Goal: Find contact information: Find contact information

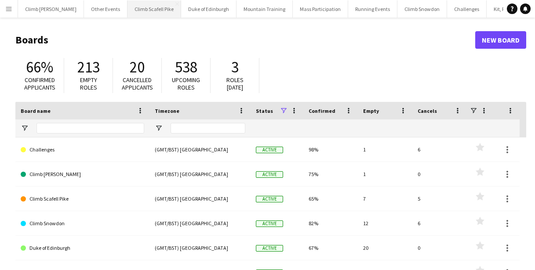
click at [127, 9] on button "Climb Scafell Pike Close" at bounding box center [154, 8] width 54 height 17
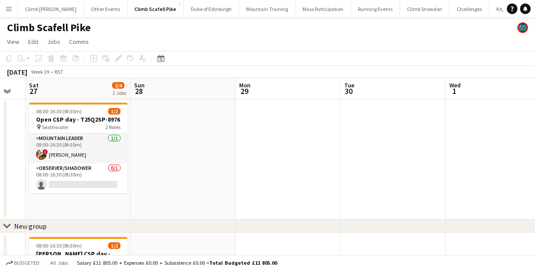
scroll to position [0, 242]
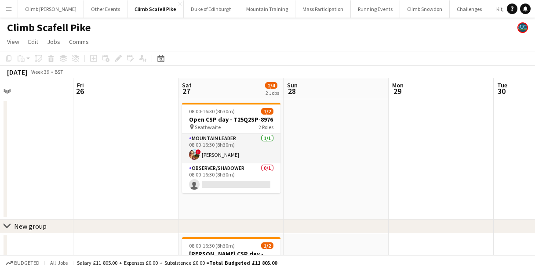
drag, startPoint x: 321, startPoint y: 159, endPoint x: 83, endPoint y: 164, distance: 238.8
click at [83, 164] on app-calendar-viewport "Tue 23 Wed 24 Thu 25 Fri 26 Sat 27 2/4 2 Jobs Sun 28 Mon 29 Tue 30 Wed 1 Thu 2 …" at bounding box center [267, 216] width 535 height 276
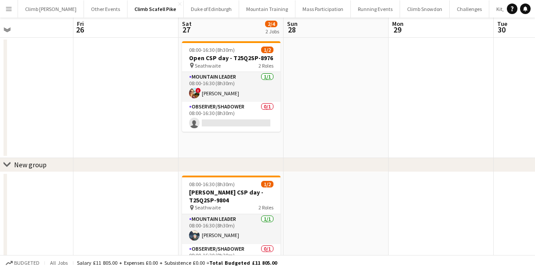
scroll to position [62, 0]
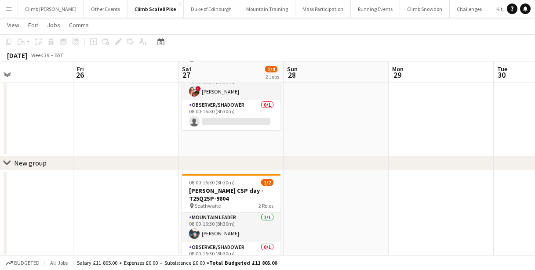
drag, startPoint x: 417, startPoint y: 159, endPoint x: 161, endPoint y: 167, distance: 256.0
click at [109, 188] on div "chevron-right New group Tue 23 Wed 24 Thu 25 Fri 26 Sat 27 2/4 2 Jobs Sun 28 Mo…" at bounding box center [267, 131] width 535 height 319
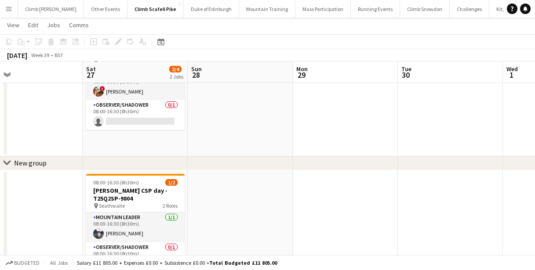
drag, startPoint x: 379, startPoint y: 126, endPoint x: 82, endPoint y: 134, distance: 297.3
click at [83, 134] on app-calendar-viewport "Tue 23 Wed 24 Thu 25 Fri 26 Sat 27 2/4 2 Jobs Sun 28 Mon 29 Tue 30 Wed 1 Thu 2 …" at bounding box center [267, 131] width 535 height 319
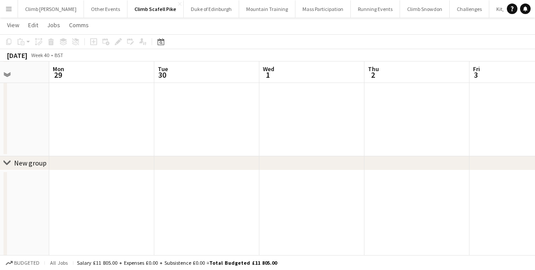
drag, startPoint x: 281, startPoint y: 129, endPoint x: 113, endPoint y: 132, distance: 168.4
click at [113, 132] on app-calendar-viewport "Thu 25 Fri 26 Sat 27 2/4 2 Jobs Sun 28 Mon 29 Tue 30 Wed 1 Thu 2 Fri 3 Sat 4 6/…" at bounding box center [267, 247] width 535 height 550
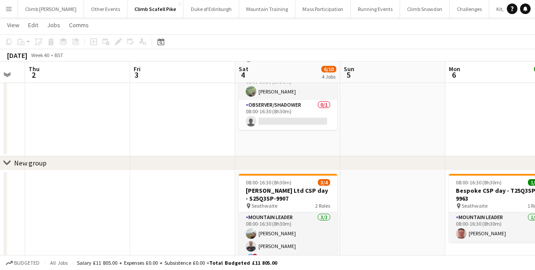
drag, startPoint x: 276, startPoint y: 131, endPoint x: 153, endPoint y: 137, distance: 123.2
click at [149, 138] on app-calendar-viewport "Mon 29 Tue 30 Wed 1 Thu 2 Fri 3 Sat 4 6/10 4 Jobs Sun 5 Mon 6 1/1 1 Job Tue 7 W…" at bounding box center [267, 247] width 535 height 550
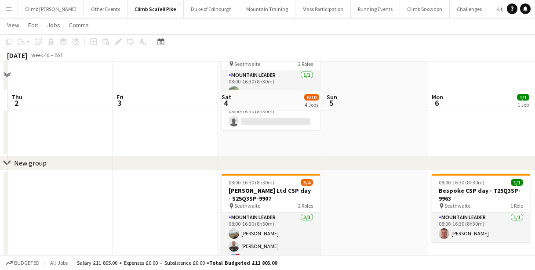
scroll to position [126, 0]
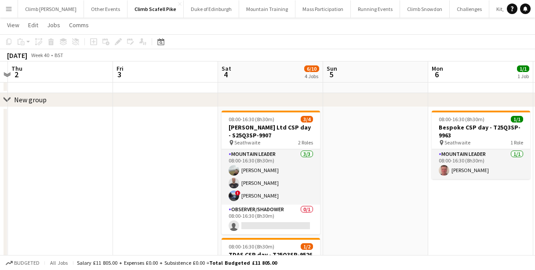
drag, startPoint x: 270, startPoint y: 169, endPoint x: 342, endPoint y: 162, distance: 72.5
click at [270, 169] on app-card-role "Mountain Leader [DATE] 08:00-16:30 (8h30m) [PERSON_NAME] [PERSON_NAME] ! [PERSO…" at bounding box center [271, 176] width 98 height 55
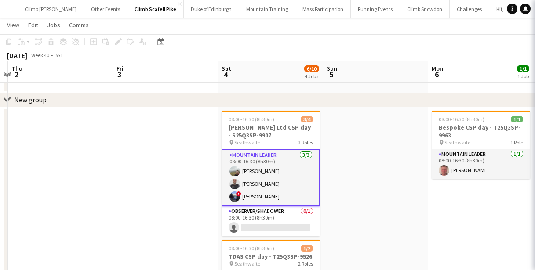
scroll to position [0, 307]
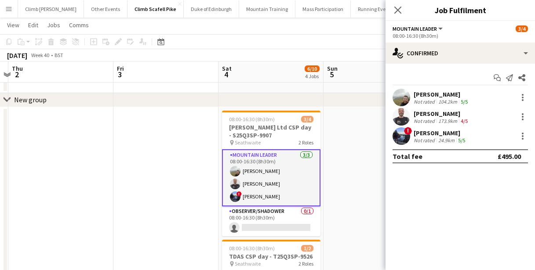
click at [400, 137] on app-user-avatar at bounding box center [402, 136] width 18 height 18
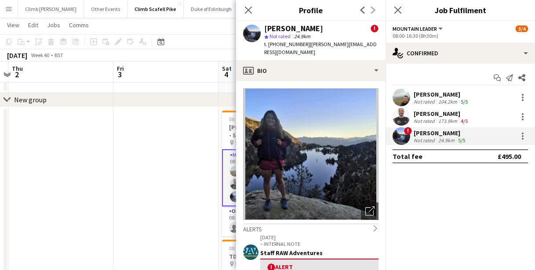
click at [400, 117] on app-user-avatar at bounding box center [402, 117] width 18 height 18
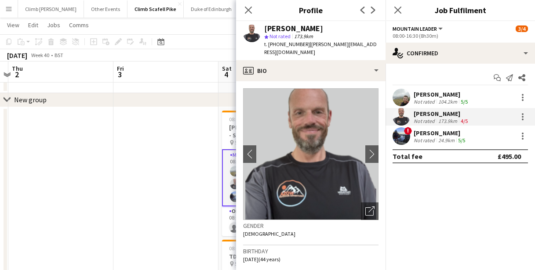
click at [400, 96] on app-user-avatar at bounding box center [402, 98] width 18 height 18
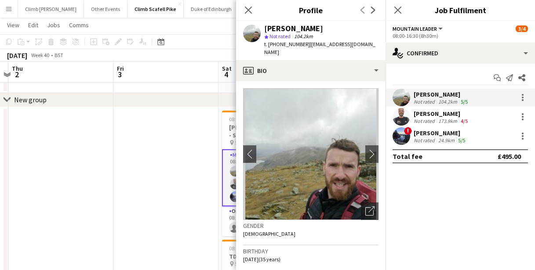
drag, startPoint x: 467, startPoint y: 92, endPoint x: 410, endPoint y: 91, distance: 57.2
click at [410, 91] on div "[PERSON_NAME] Not rated 104.2km 5/5" at bounding box center [460, 98] width 149 height 18
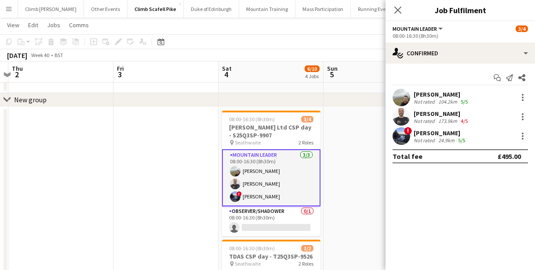
copy div "[PERSON_NAME]"
click at [401, 103] on app-user-avatar at bounding box center [402, 98] width 18 height 18
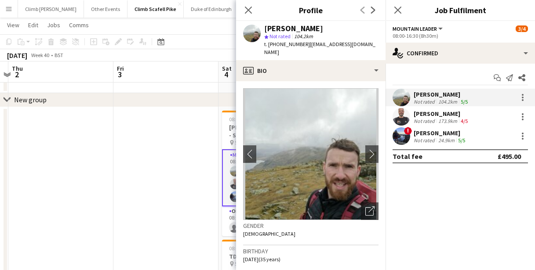
drag, startPoint x: 305, startPoint y: 45, endPoint x: 269, endPoint y: 45, distance: 36.5
click at [269, 45] on span "t. [PHONE_NUMBER]" at bounding box center [287, 44] width 46 height 7
copy span "[PHONE_NUMBER]"
drag, startPoint x: 465, startPoint y: 113, endPoint x: 408, endPoint y: 110, distance: 57.2
click at [408, 110] on div "[PERSON_NAME] Not rated 173.9km 4/5" at bounding box center [460, 117] width 149 height 18
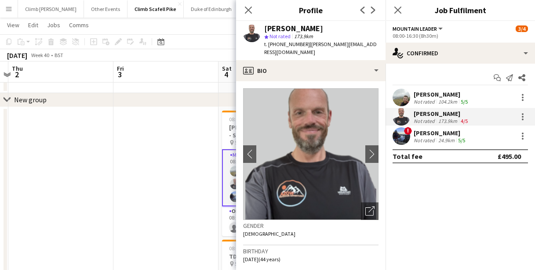
copy div "[PERSON_NAME]"
drag, startPoint x: 303, startPoint y: 46, endPoint x: 269, endPoint y: 45, distance: 34.3
click at [269, 45] on span "t. [PHONE_NUMBER]" at bounding box center [287, 44] width 46 height 7
copy span "[PHONE_NUMBER]"
click at [405, 138] on app-user-avatar at bounding box center [402, 136] width 18 height 18
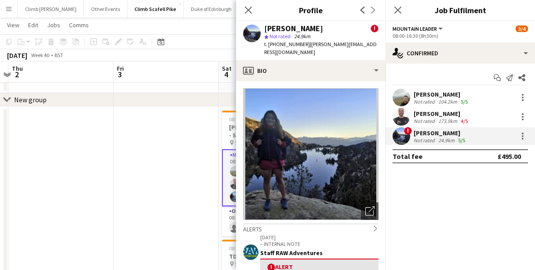
drag, startPoint x: 313, startPoint y: 26, endPoint x: 300, endPoint y: 27, distance: 13.7
click at [300, 27] on div "[PERSON_NAME] !" at bounding box center [321, 29] width 114 height 8
drag, startPoint x: 452, startPoint y: 131, endPoint x: 415, endPoint y: 133, distance: 37.4
click at [415, 133] on div "[PERSON_NAME]" at bounding box center [440, 133] width 53 height 8
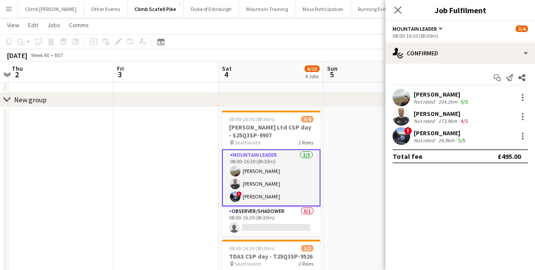
copy div "[PERSON_NAME]"
click at [397, 138] on app-user-avatar at bounding box center [402, 136] width 18 height 18
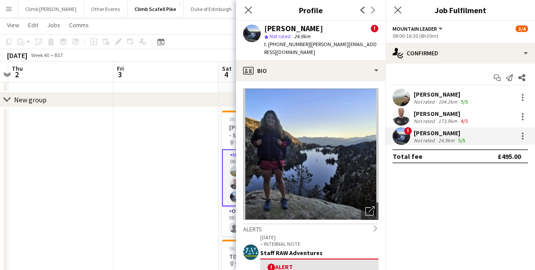
drag, startPoint x: 304, startPoint y: 44, endPoint x: 269, endPoint y: 45, distance: 35.2
click at [269, 45] on div "t. [PHONE_NUMBER] | [PERSON_NAME][EMAIL_ADDRESS][DOMAIN_NAME]" at bounding box center [321, 48] width 114 height 16
copy span "[PHONE_NUMBER]"
click at [248, 12] on icon "Close pop-in" at bounding box center [248, 10] width 8 height 8
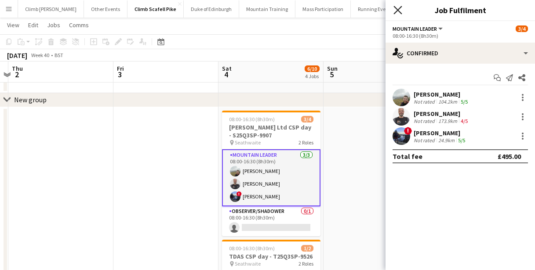
click at [397, 10] on icon at bounding box center [397, 10] width 8 height 8
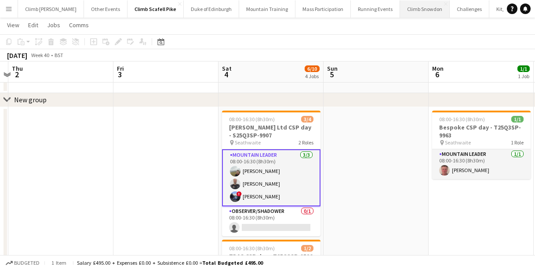
click at [405, 6] on button "Climb Snowdon Close" at bounding box center [425, 8] width 50 height 17
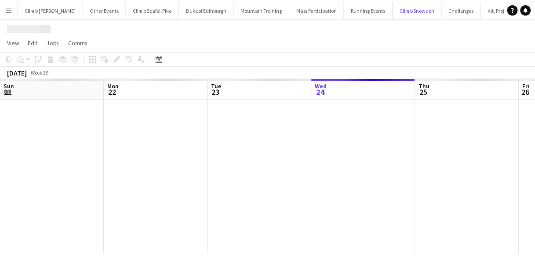
scroll to position [0, 210]
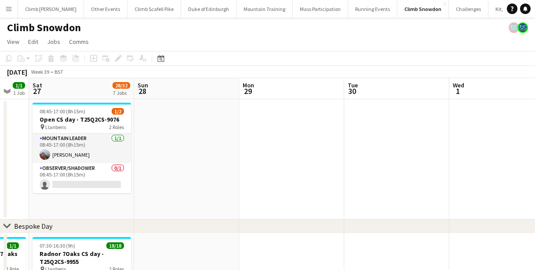
drag, startPoint x: 389, startPoint y: 163, endPoint x: 105, endPoint y: 162, distance: 283.6
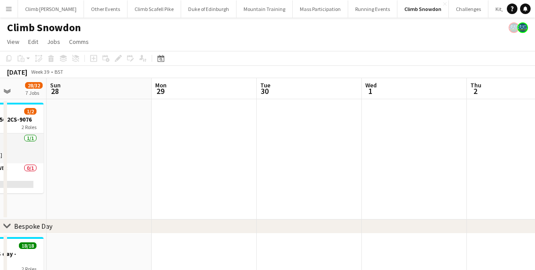
drag, startPoint x: 410, startPoint y: 144, endPoint x: 172, endPoint y: 166, distance: 239.3
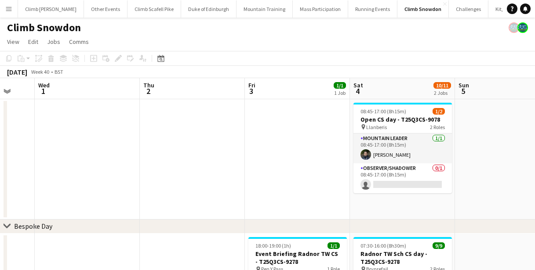
drag, startPoint x: 401, startPoint y: 159, endPoint x: 182, endPoint y: 169, distance: 219.6
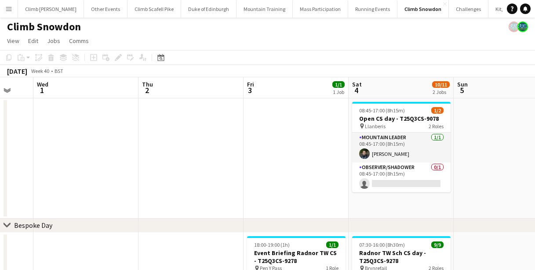
scroll to position [0, 0]
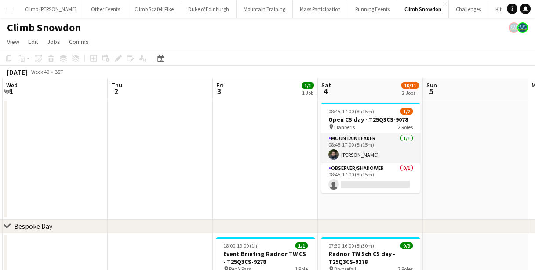
drag, startPoint x: 290, startPoint y: 146, endPoint x: 216, endPoint y: 153, distance: 73.7
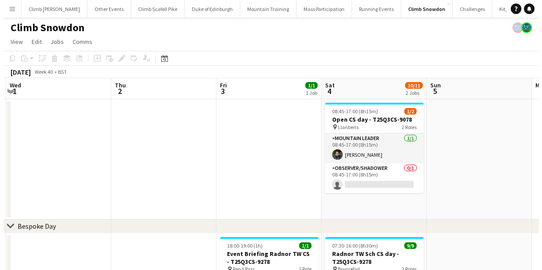
scroll to position [0, 250]
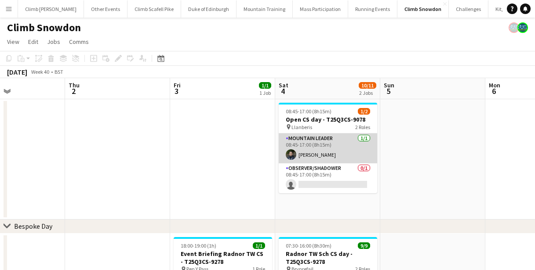
click at [332, 147] on app-card-role "Mountain Leader [DATE] 08:45-17:00 (8h15m) [PERSON_NAME]" at bounding box center [328, 149] width 98 height 30
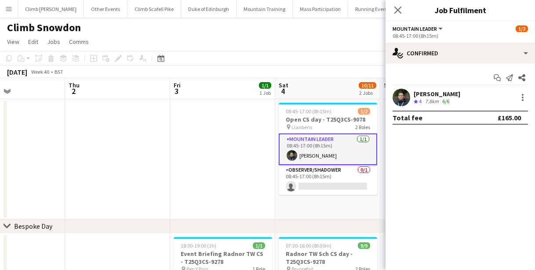
click at [403, 96] on app-user-avatar at bounding box center [402, 98] width 18 height 18
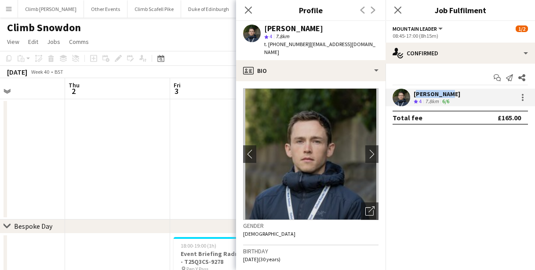
drag, startPoint x: 442, startPoint y: 95, endPoint x: 415, endPoint y: 95, distance: 26.4
click at [415, 95] on div "[PERSON_NAME]" at bounding box center [437, 94] width 47 height 8
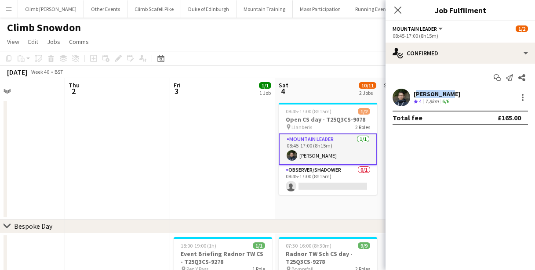
copy div "[PERSON_NAME]"
click at [403, 98] on app-user-avatar at bounding box center [402, 98] width 18 height 18
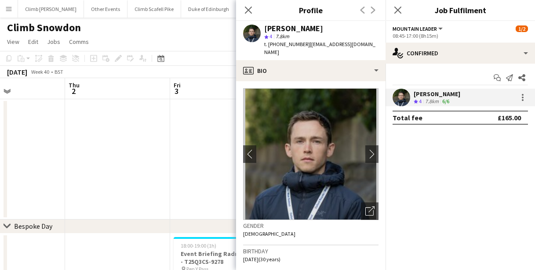
drag, startPoint x: 303, startPoint y: 44, endPoint x: 269, endPoint y: 46, distance: 34.3
click at [269, 46] on span "t. [PHONE_NUMBER]" at bounding box center [287, 44] width 46 height 7
copy span "[PHONE_NUMBER]"
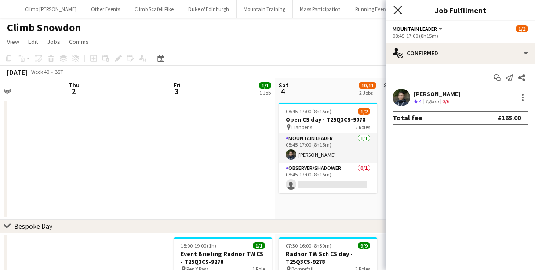
click at [397, 9] on icon at bounding box center [397, 10] width 8 height 8
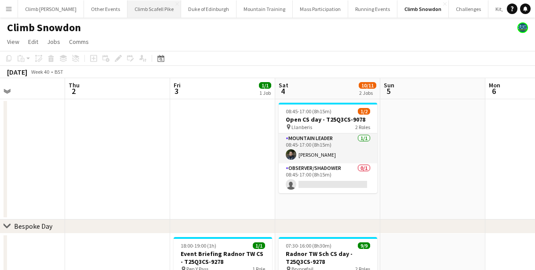
click at [142, 9] on button "Climb Scafell Pike Close" at bounding box center [154, 8] width 54 height 17
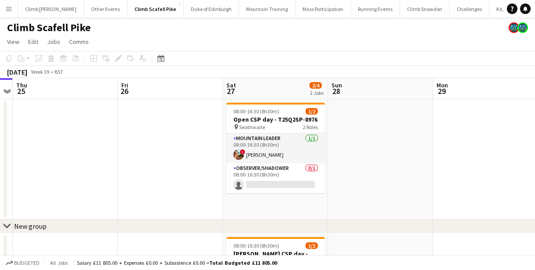
drag, startPoint x: 321, startPoint y: 136, endPoint x: 80, endPoint y: 146, distance: 240.2
click at [75, 147] on app-calendar-viewport "Sun 21 Mon 22 1/2 1 Job Tue 23 Wed 24 Thu 25 Fri 26 Sat 27 2/4 2 Jobs Sun 28 Mo…" at bounding box center [267, 216] width 535 height 276
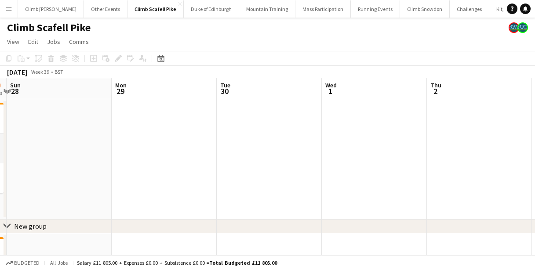
drag, startPoint x: 431, startPoint y: 137, endPoint x: 189, endPoint y: 151, distance: 242.7
click at [185, 153] on app-calendar-viewport "Thu 25 Fri 26 Sat 27 2/4 2 Jobs Sun 28 Mon 29 Tue 30 Wed 1 Thu 2 Fri 3 Sat 4 Su…" at bounding box center [267, 216] width 535 height 276
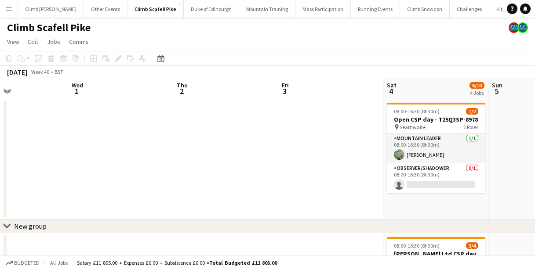
drag, startPoint x: 407, startPoint y: 150, endPoint x: 178, endPoint y: 161, distance: 229.8
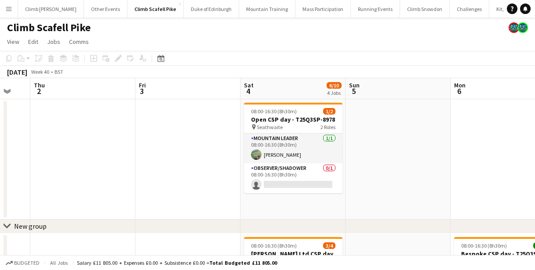
scroll to position [0, 285]
drag, startPoint x: 324, startPoint y: 154, endPoint x: 186, endPoint y: 171, distance: 138.6
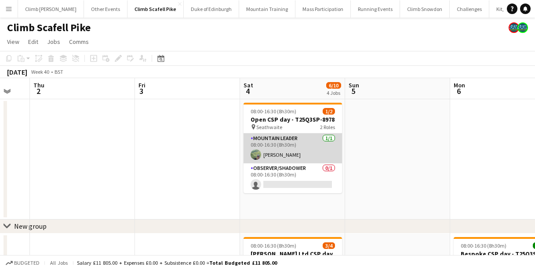
click at [278, 150] on app-card-role "Mountain Leader [DATE] 08:00-16:30 (8h30m) [PERSON_NAME]" at bounding box center [293, 149] width 98 height 30
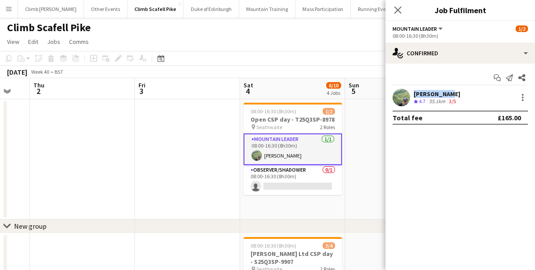
drag, startPoint x: 450, startPoint y: 91, endPoint x: 387, endPoint y: 95, distance: 63.4
click at [387, 95] on div "[PERSON_NAME] Crew rating 4.7 55.1km 3/5" at bounding box center [460, 98] width 149 height 18
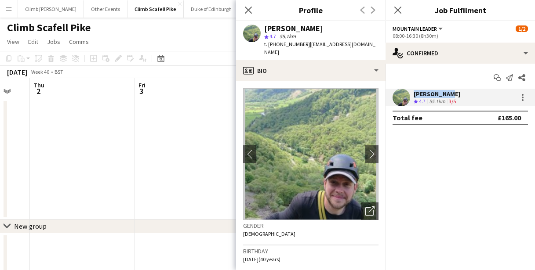
copy div "[PERSON_NAME]"
drag, startPoint x: 303, startPoint y: 43, endPoint x: 268, endPoint y: 44, distance: 35.2
click at [268, 44] on span "t. [PHONE_NUMBER]" at bounding box center [287, 44] width 46 height 7
click at [251, 5] on app-icon "Close pop-in" at bounding box center [248, 10] width 13 height 13
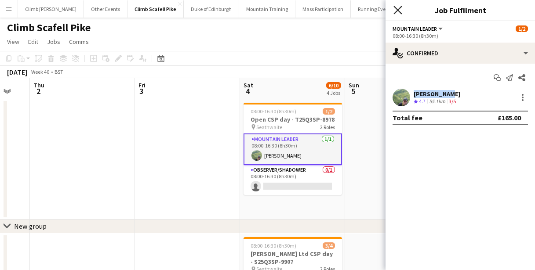
click at [398, 8] on icon "Close pop-in" at bounding box center [397, 10] width 8 height 8
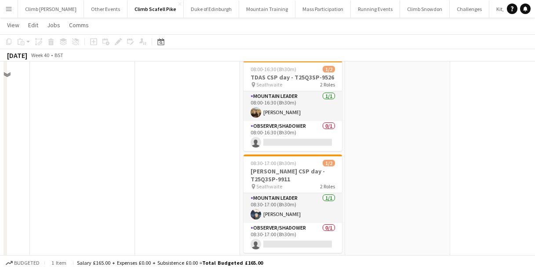
scroll to position [328, 0]
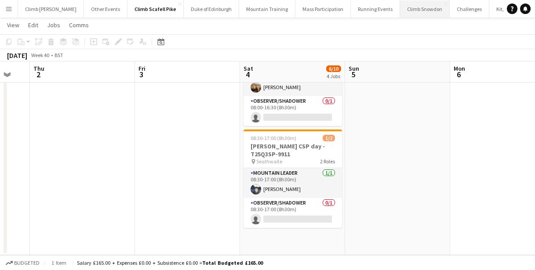
click at [402, 10] on button "Climb Snowdon Close" at bounding box center [425, 8] width 50 height 17
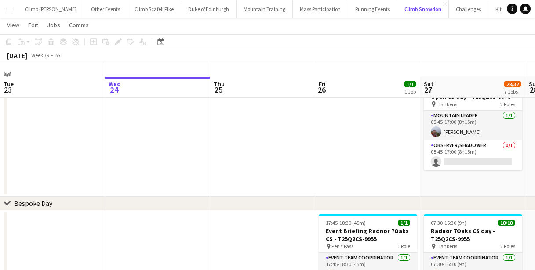
scroll to position [37, 0]
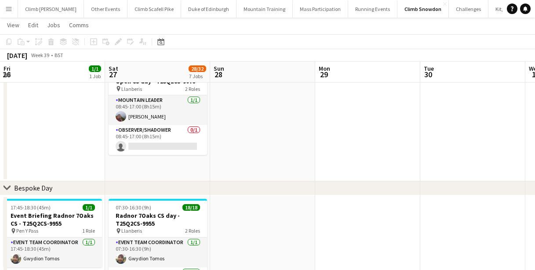
drag, startPoint x: 370, startPoint y: 136, endPoint x: 39, endPoint y: 149, distance: 330.9
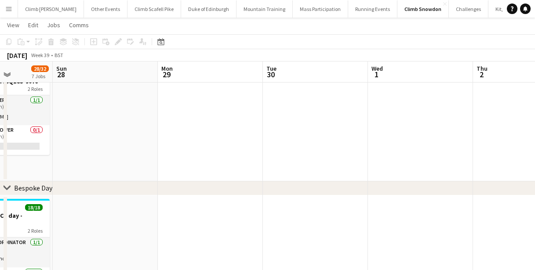
drag, startPoint x: 448, startPoint y: 135, endPoint x: 164, endPoint y: 163, distance: 285.4
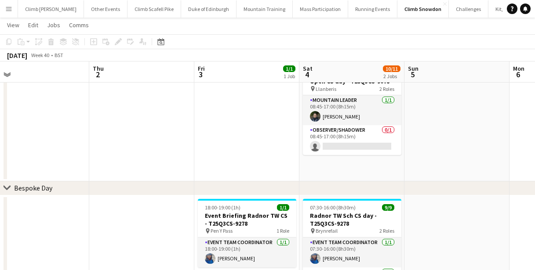
drag, startPoint x: 261, startPoint y: 165, endPoint x: 142, endPoint y: 166, distance: 119.2
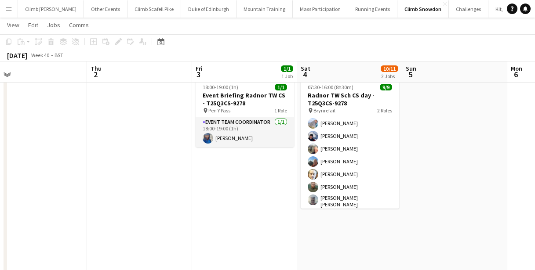
scroll to position [158, 0]
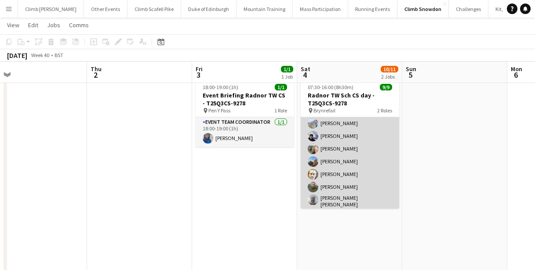
click at [349, 145] on app-card-role "Mountain Leader [DATE] 07:30-16:00 (8h30m) [PERSON_NAME] [PERSON_NAME] [PERSON_…" at bounding box center [350, 151] width 98 height 122
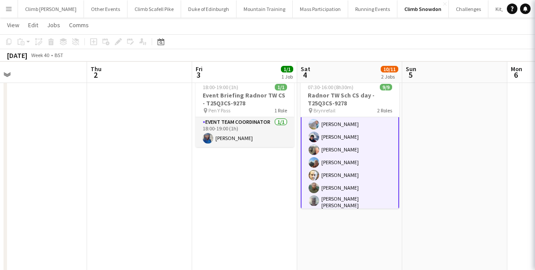
scroll to position [58, 0]
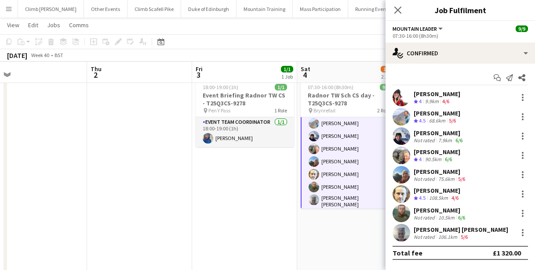
click at [405, 95] on app-user-avatar at bounding box center [402, 98] width 18 height 18
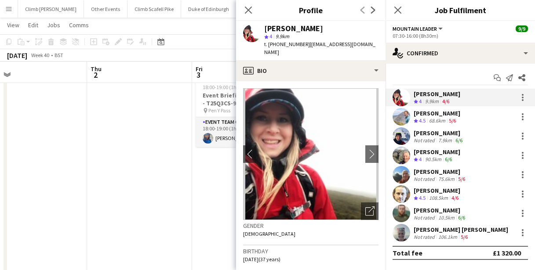
drag, startPoint x: 455, startPoint y: 93, endPoint x: 410, endPoint y: 91, distance: 45.8
click at [410, 91] on div "[PERSON_NAME] Crew rating 4 9.9km 4/6" at bounding box center [460, 98] width 149 height 18
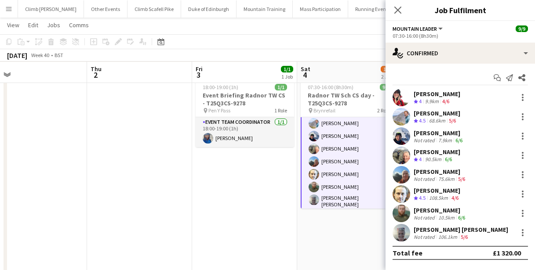
click at [401, 94] on app-user-avatar at bounding box center [402, 98] width 18 height 18
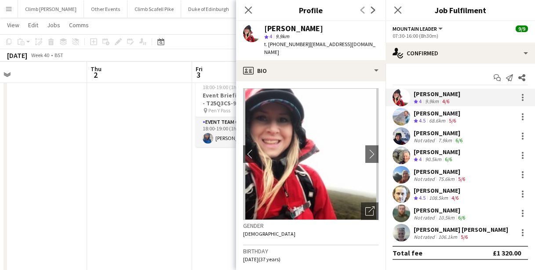
drag, startPoint x: 305, startPoint y: 44, endPoint x: 269, endPoint y: 44, distance: 36.5
click at [269, 44] on span "t. [PHONE_NUMBER]" at bounding box center [287, 44] width 46 height 7
click at [402, 120] on app-user-avatar at bounding box center [402, 117] width 18 height 18
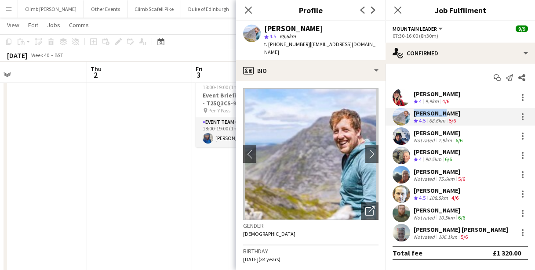
drag, startPoint x: 444, startPoint y: 113, endPoint x: 410, endPoint y: 113, distance: 34.3
click at [410, 113] on div "[PERSON_NAME] Crew rating 4.5 68.6km 5/6" at bounding box center [460, 117] width 149 height 18
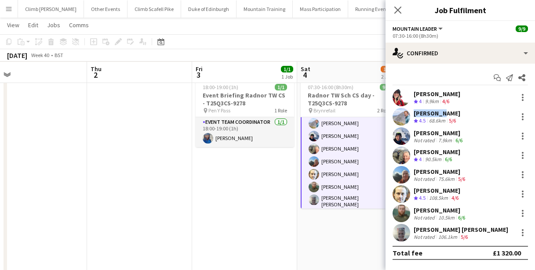
click at [396, 117] on app-user-avatar at bounding box center [402, 117] width 18 height 18
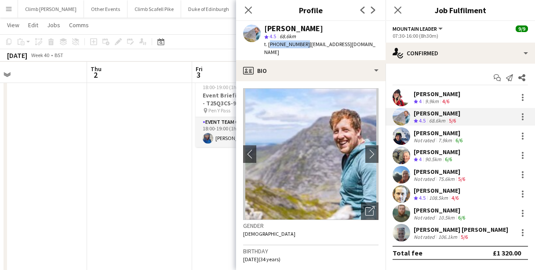
drag, startPoint x: 302, startPoint y: 44, endPoint x: 268, endPoint y: 45, distance: 33.9
click at [268, 45] on span "t. [PHONE_NUMBER]" at bounding box center [287, 44] width 46 height 7
click at [401, 140] on app-user-avatar at bounding box center [402, 136] width 18 height 18
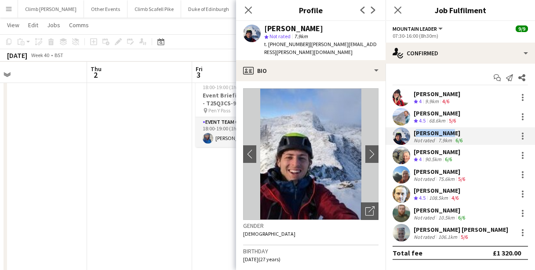
drag, startPoint x: 444, startPoint y: 131, endPoint x: 414, endPoint y: 133, distance: 30.0
click at [414, 133] on div "[PERSON_NAME]" at bounding box center [439, 133] width 51 height 8
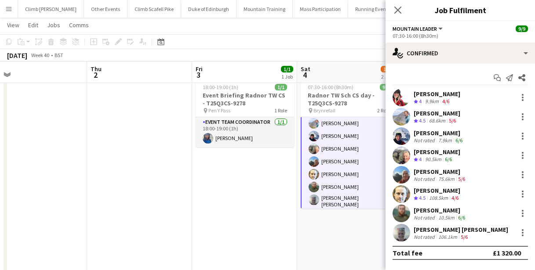
click at [394, 136] on app-user-avatar at bounding box center [402, 136] width 18 height 18
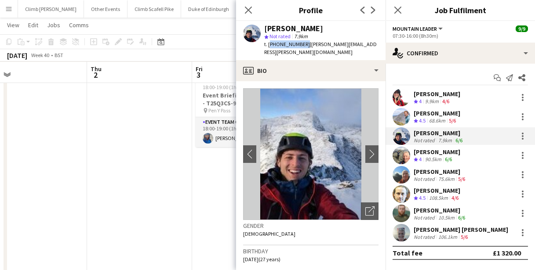
drag, startPoint x: 302, startPoint y: 45, endPoint x: 269, endPoint y: 44, distance: 33.5
click at [269, 44] on span "t. [PHONE_NUMBER]" at bounding box center [287, 44] width 46 height 7
click at [401, 154] on app-user-avatar at bounding box center [402, 156] width 18 height 18
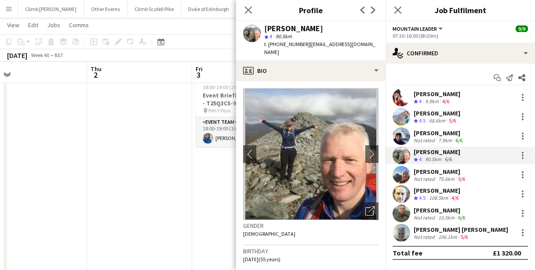
drag, startPoint x: 319, startPoint y: 29, endPoint x: 265, endPoint y: 29, distance: 54.5
click at [265, 29] on div "[PERSON_NAME]" at bounding box center [321, 29] width 114 height 8
drag, startPoint x: 302, startPoint y: 44, endPoint x: 267, endPoint y: 45, distance: 34.7
click at [267, 45] on span "t. [PHONE_NUMBER]" at bounding box center [287, 44] width 46 height 7
drag, startPoint x: 461, startPoint y: 170, endPoint x: 415, endPoint y: 173, distance: 45.8
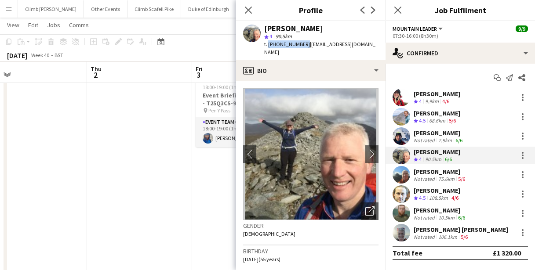
click at [415, 173] on div "[PERSON_NAME]" at bounding box center [440, 172] width 53 height 8
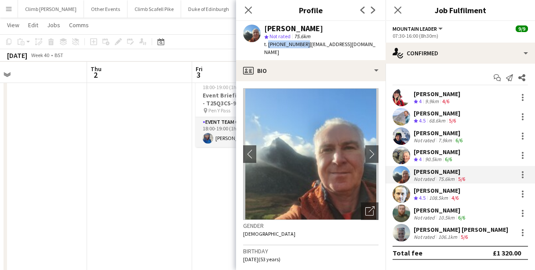
drag, startPoint x: 302, startPoint y: 44, endPoint x: 267, endPoint y: 46, distance: 34.8
click at [267, 46] on span "t. [PHONE_NUMBER]" at bounding box center [287, 44] width 46 height 7
drag, startPoint x: 459, startPoint y: 189, endPoint x: 415, endPoint y: 191, distance: 44.0
click at [415, 191] on div "[PERSON_NAME]" at bounding box center [437, 191] width 47 height 8
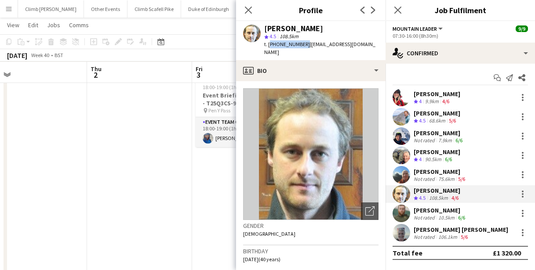
drag, startPoint x: 302, startPoint y: 44, endPoint x: 269, endPoint y: 45, distance: 33.4
click at [269, 45] on span "t. [PHONE_NUMBER]" at bounding box center [287, 44] width 46 height 7
drag, startPoint x: 444, startPoint y: 209, endPoint x: 414, endPoint y: 209, distance: 29.5
click at [414, 209] on div "[PERSON_NAME]" at bounding box center [440, 211] width 53 height 8
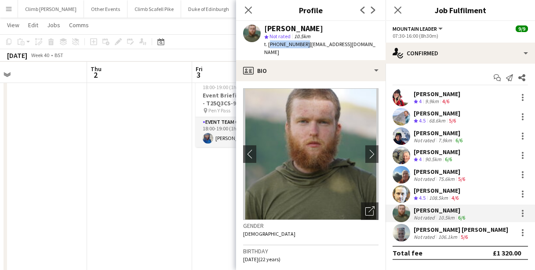
drag, startPoint x: 302, startPoint y: 44, endPoint x: 269, endPoint y: 46, distance: 32.6
click at [269, 46] on span "t. [PHONE_NUMBER]" at bounding box center [287, 44] width 46 height 7
drag, startPoint x: 471, startPoint y: 227, endPoint x: 413, endPoint y: 228, distance: 58.0
click at [413, 228] on div "[PERSON_NAME] [PERSON_NAME] Not rated 106.1km 5/6" at bounding box center [460, 233] width 149 height 18
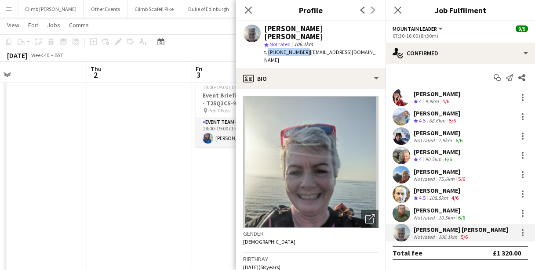
drag, startPoint x: 302, startPoint y: 45, endPoint x: 267, endPoint y: 45, distance: 35.2
click at [267, 49] on span "t. [PHONE_NUMBER]" at bounding box center [287, 52] width 46 height 7
click at [247, 8] on icon at bounding box center [248, 10] width 8 height 8
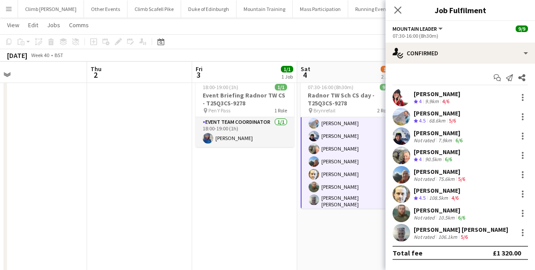
click at [397, 7] on icon "Close pop-in" at bounding box center [397, 10] width 7 height 7
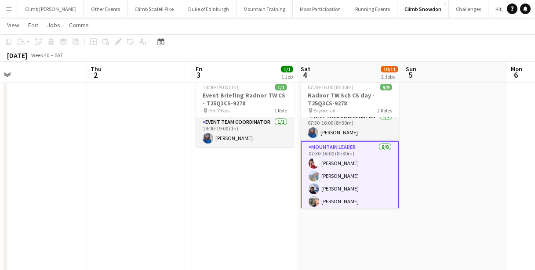
scroll to position [0, 0]
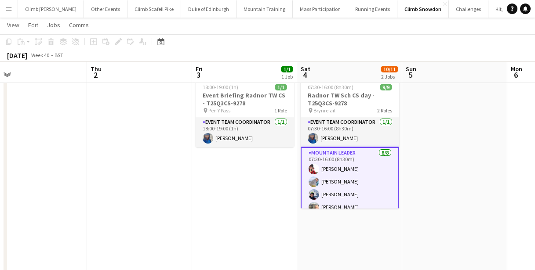
click at [341, 141] on app-card-role "Event Team Coordinator [DATE] 07:30-16:00 (8h30m) [PERSON_NAME]" at bounding box center [350, 132] width 98 height 30
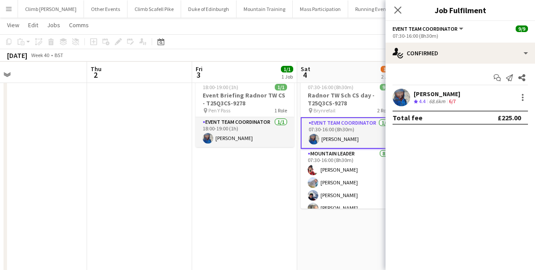
drag, startPoint x: 455, startPoint y: 93, endPoint x: 414, endPoint y: 94, distance: 40.5
click at [414, 94] on div "[PERSON_NAME]" at bounding box center [437, 94] width 47 height 8
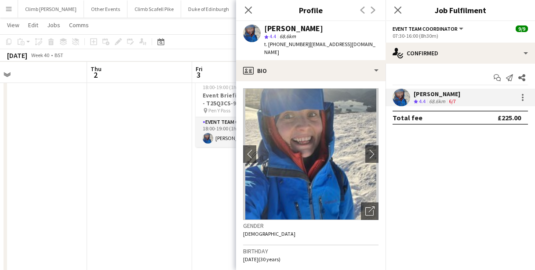
drag, startPoint x: 306, startPoint y: 45, endPoint x: 269, endPoint y: 44, distance: 36.5
click at [269, 44] on span "t. [PHONE_NUMBER]" at bounding box center [287, 44] width 46 height 7
click at [248, 10] on icon at bounding box center [248, 10] width 8 height 8
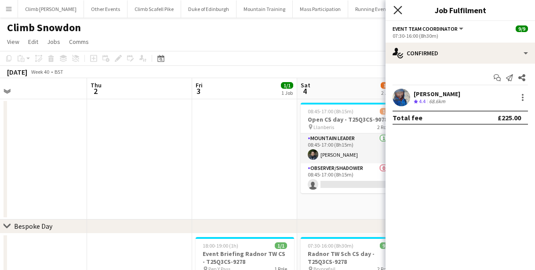
click at [397, 8] on icon at bounding box center [397, 10] width 8 height 8
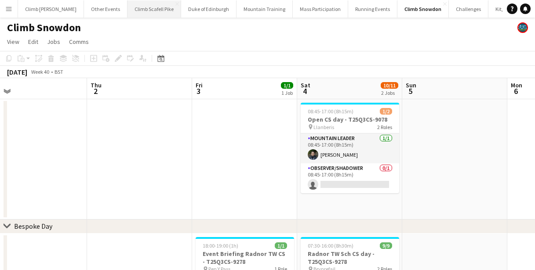
click at [136, 7] on button "Climb Scafell Pike Close" at bounding box center [154, 8] width 54 height 17
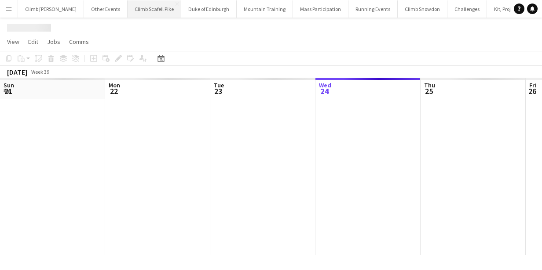
scroll to position [0, 210]
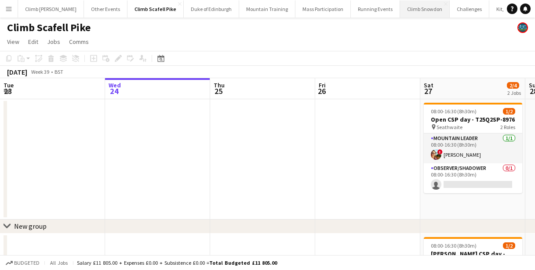
click at [400, 12] on button "Climb Snowdon Close" at bounding box center [425, 8] width 50 height 17
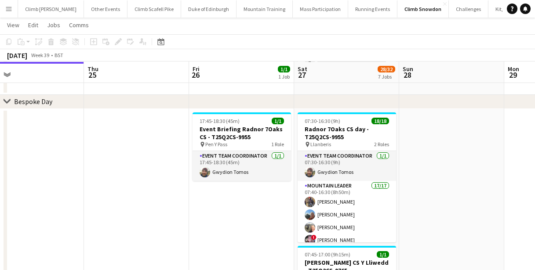
scroll to position [0, 368]
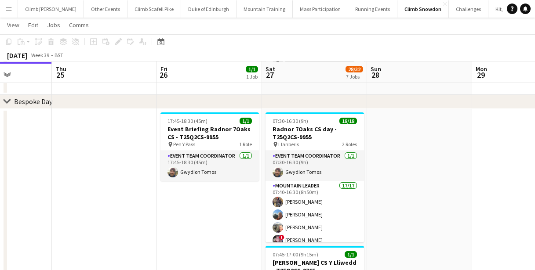
drag, startPoint x: 287, startPoint y: 152, endPoint x: 128, endPoint y: 143, distance: 158.5
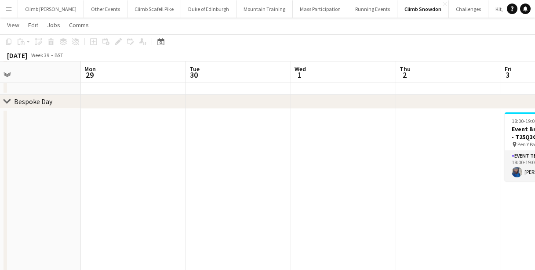
drag, startPoint x: 421, startPoint y: 150, endPoint x: 31, endPoint y: 76, distance: 397.0
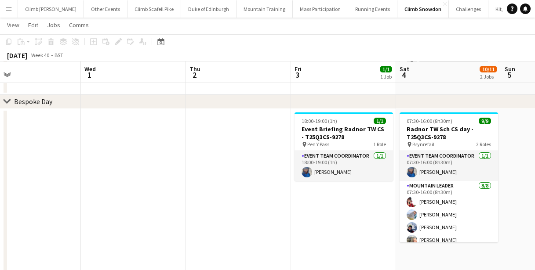
scroll to position [0, 341]
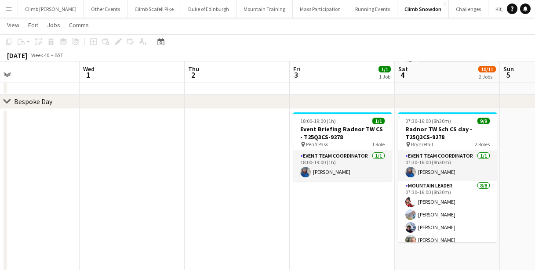
drag, startPoint x: 240, startPoint y: 129, endPoint x: 27, endPoint y: 72, distance: 220.3
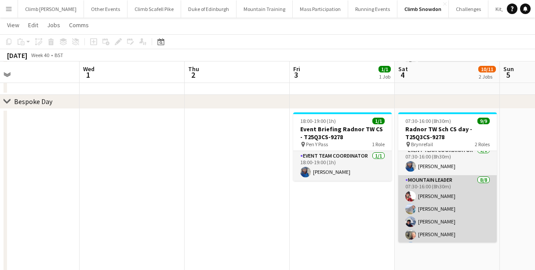
scroll to position [0, 0]
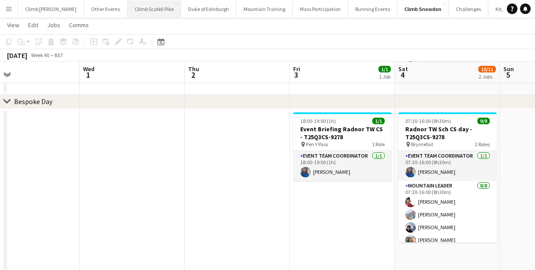
click at [142, 14] on button "Climb Scafell Pike Close" at bounding box center [154, 8] width 54 height 17
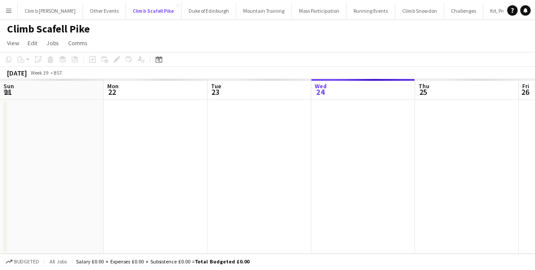
scroll to position [0, 210]
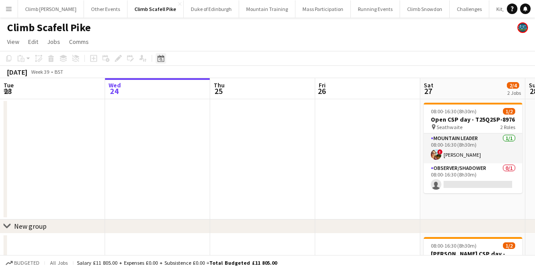
click at [161, 60] on icon at bounding box center [161, 59] width 3 height 3
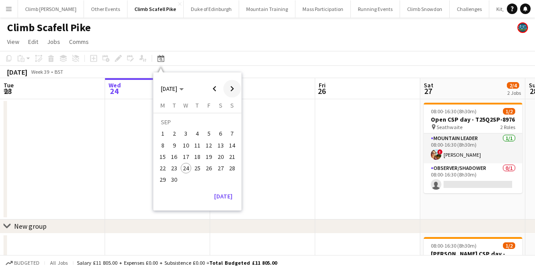
click at [234, 83] on span "Next month" at bounding box center [232, 89] width 18 height 18
click at [222, 134] on span "4" at bounding box center [220, 134] width 11 height 11
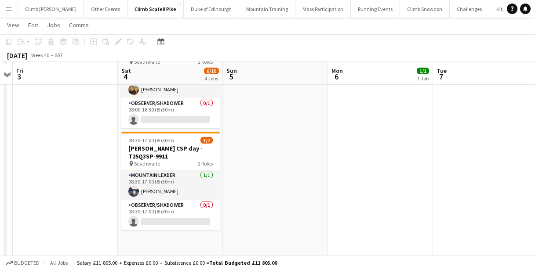
scroll to position [328, 0]
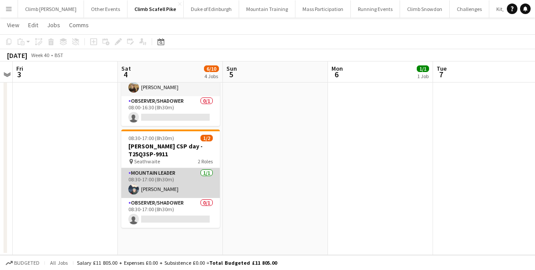
click at [177, 183] on app-card-role "Mountain Leader [DATE] 08:30-17:00 (8h30m) [PERSON_NAME]" at bounding box center [170, 183] width 98 height 30
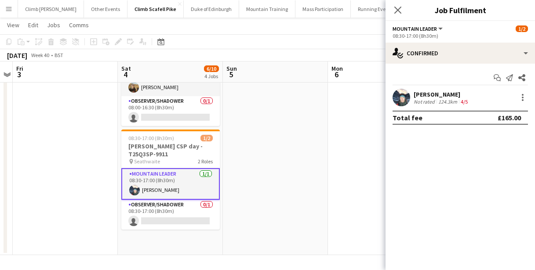
drag, startPoint x: 454, startPoint y: 93, endPoint x: 415, endPoint y: 94, distance: 39.1
click at [415, 94] on div "[PERSON_NAME]" at bounding box center [442, 95] width 56 height 8
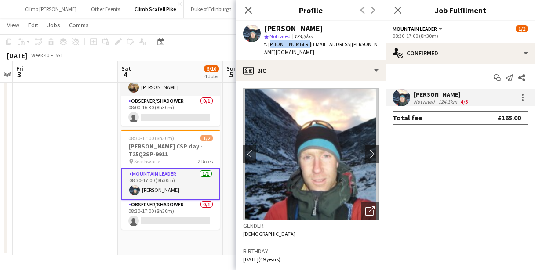
drag, startPoint x: 303, startPoint y: 43, endPoint x: 268, endPoint y: 42, distance: 34.7
click at [268, 42] on span "t. [PHONE_NUMBER]" at bounding box center [287, 44] width 46 height 7
click at [249, 6] on icon "Close pop-in" at bounding box center [248, 10] width 8 height 8
